Goal: Find specific page/section: Find specific page/section

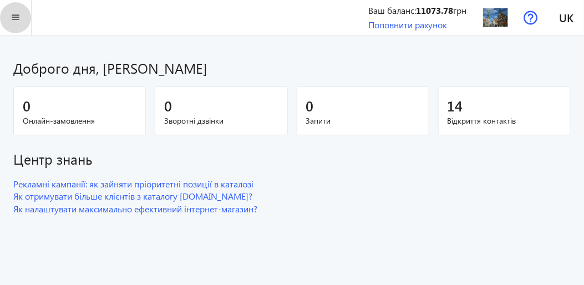
click at [14, 18] on mat-icon "menu" at bounding box center [16, 18] width 14 height 14
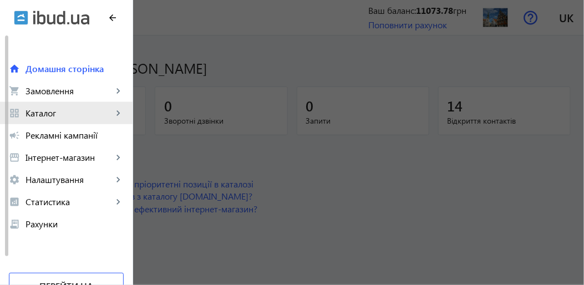
click at [57, 114] on span "Каталог" at bounding box center [69, 113] width 87 height 11
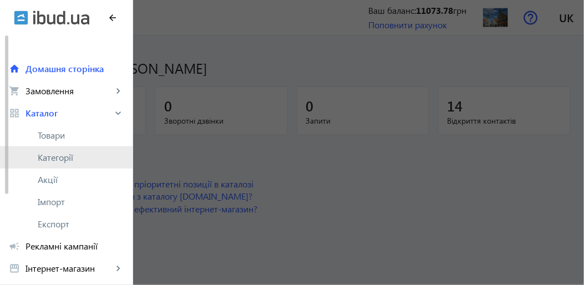
click at [58, 158] on span "Категорії" at bounding box center [81, 157] width 86 height 11
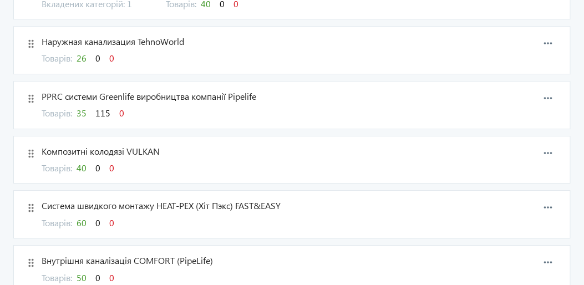
scroll to position [943, 0]
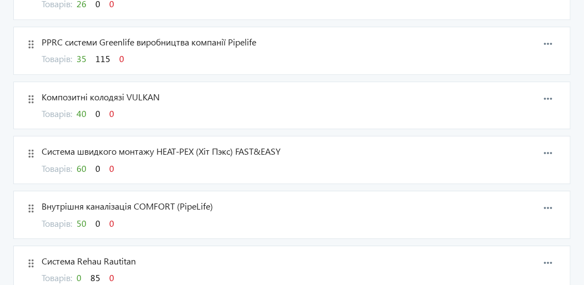
click at [87, 108] on span "40" at bounding box center [82, 114] width 10 height 12
